Goal: Information Seeking & Learning: Learn about a topic

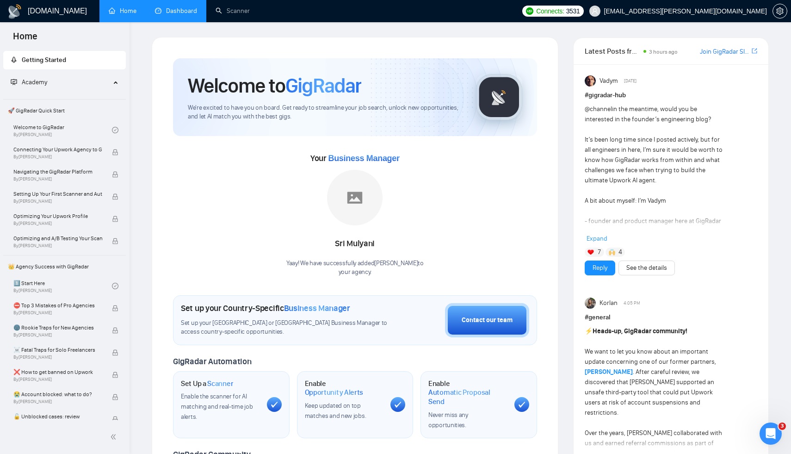
click at [180, 15] on link "Dashboard" at bounding box center [176, 11] width 42 height 8
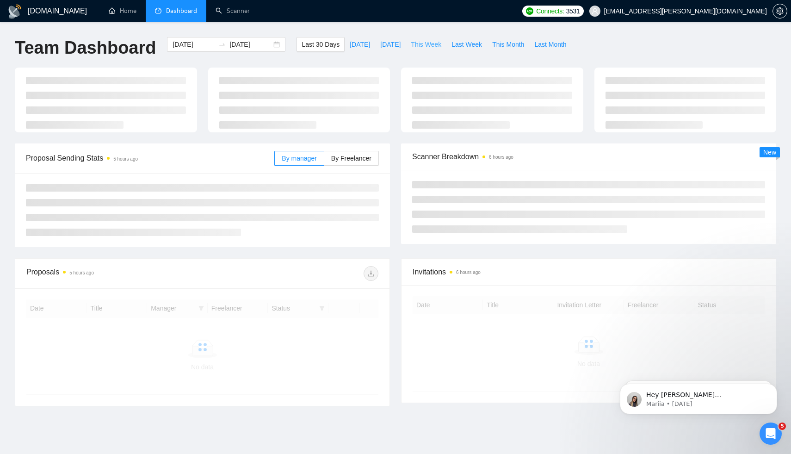
click at [425, 51] on button "This Week" at bounding box center [426, 44] width 41 height 15
type input "[DATE]"
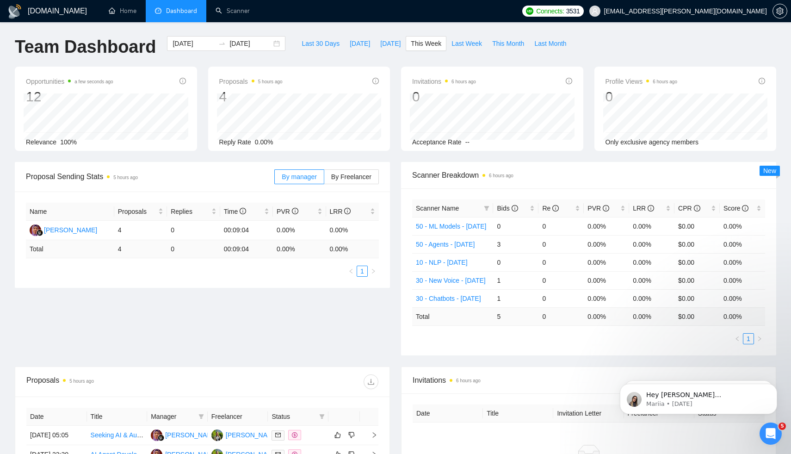
scroll to position [4, 0]
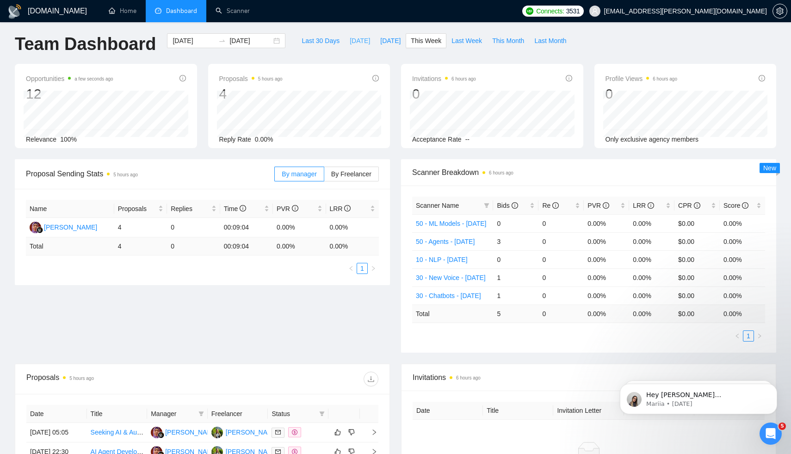
click at [360, 42] on span "[DATE]" at bounding box center [360, 41] width 20 height 10
type input "[DATE]"
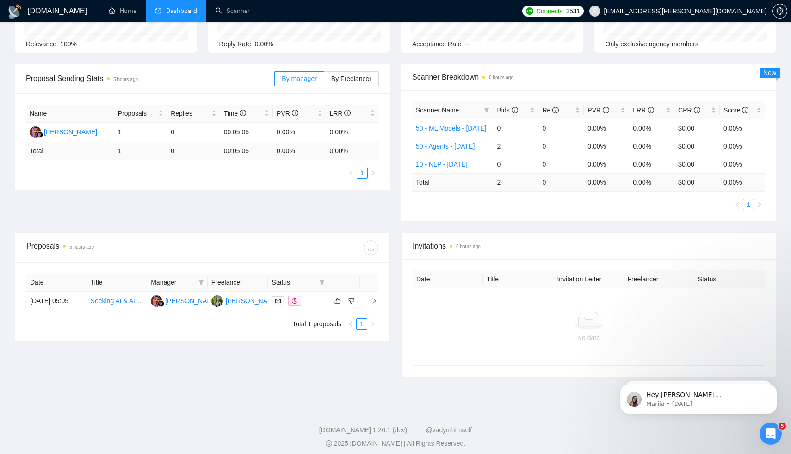
scroll to position [105, 0]
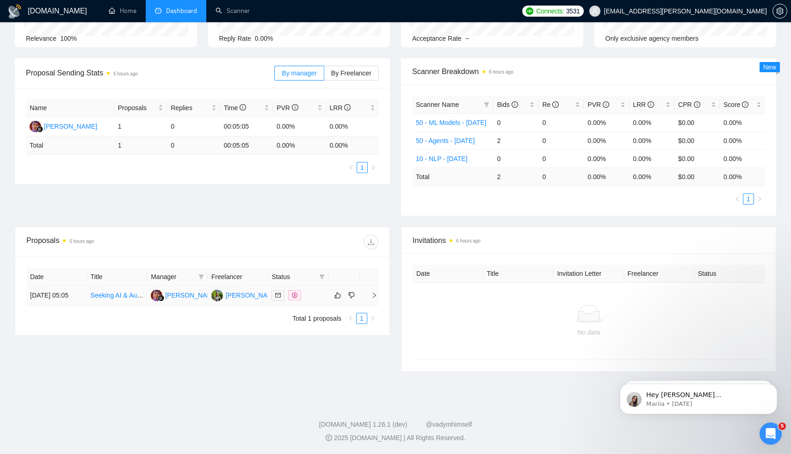
click at [113, 299] on link "Seeking AI & Automation Mentor (n8n + AI Agents) for Hands-On Learning" at bounding box center [197, 294] width 213 height 7
